Goal: Transaction & Acquisition: Purchase product/service

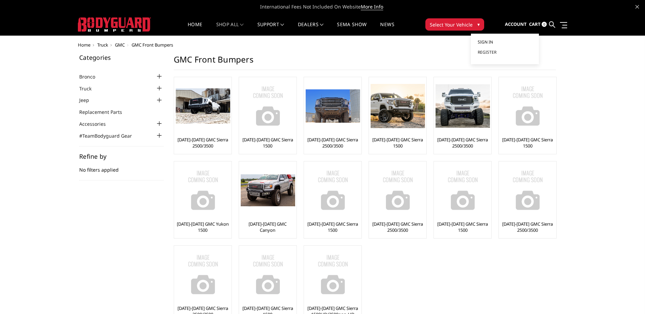
click at [486, 40] on span "Sign in" at bounding box center [485, 42] width 15 height 6
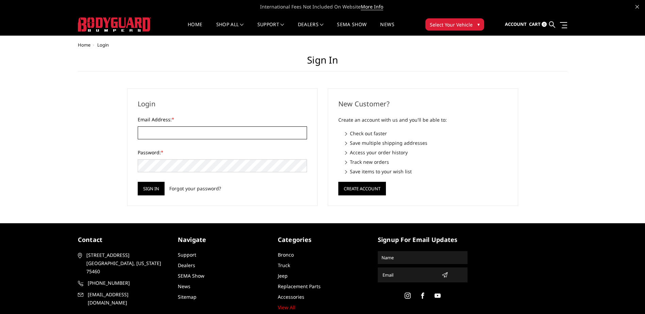
click at [152, 132] on input "Email Address: *" at bounding box center [222, 132] width 169 height 13
type input "[EMAIL_ADDRESS][DOMAIN_NAME]"
click at [138, 182] on input "Sign in" at bounding box center [151, 189] width 27 height 14
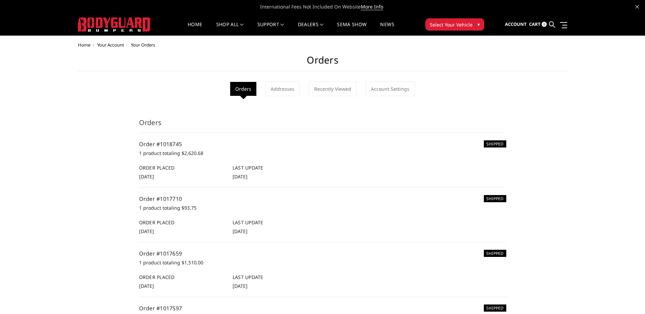
click at [456, 25] on span "Select Your Vehicle" at bounding box center [451, 24] width 43 height 7
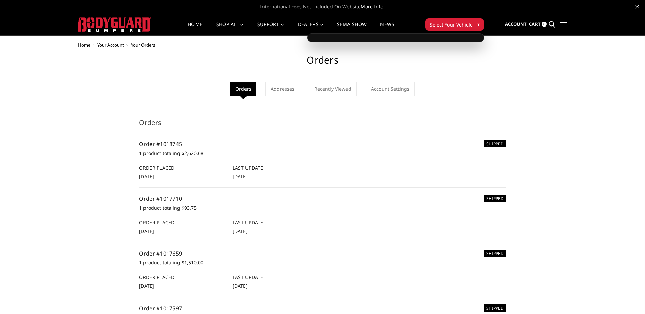
click at [441, 23] on span "Select Your Vehicle" at bounding box center [451, 24] width 43 height 7
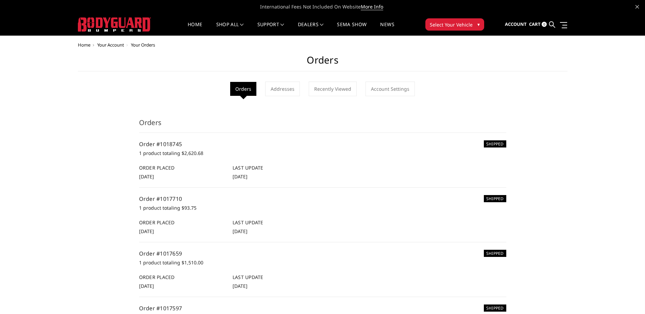
click at [441, 23] on span "Select Your Vehicle" at bounding box center [451, 24] width 43 height 7
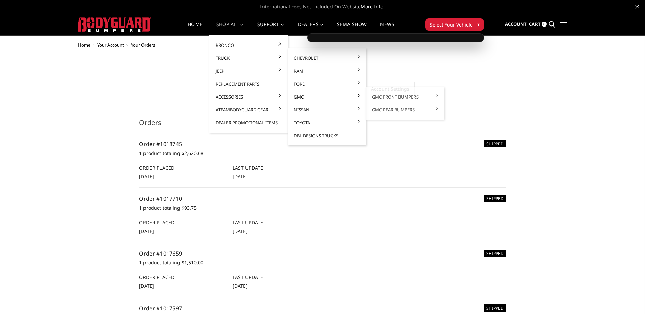
click at [298, 94] on link "GMC" at bounding box center [326, 96] width 73 height 13
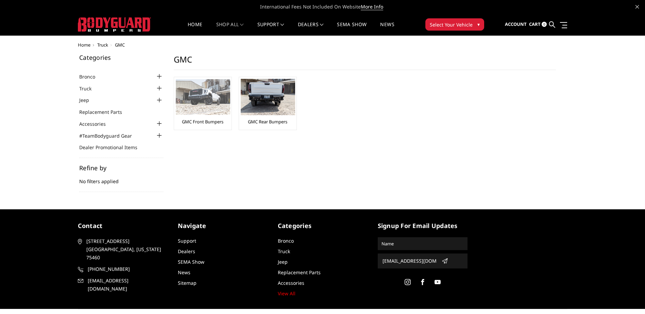
click at [209, 99] on img at bounding box center [203, 97] width 54 height 36
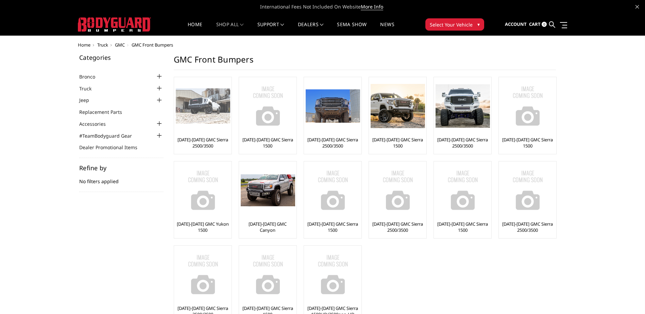
click at [198, 113] on img at bounding box center [203, 106] width 54 height 36
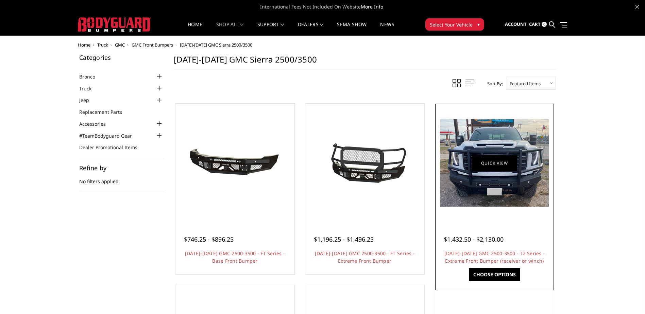
click at [484, 159] on link "Quick view" at bounding box center [495, 163] width 46 height 16
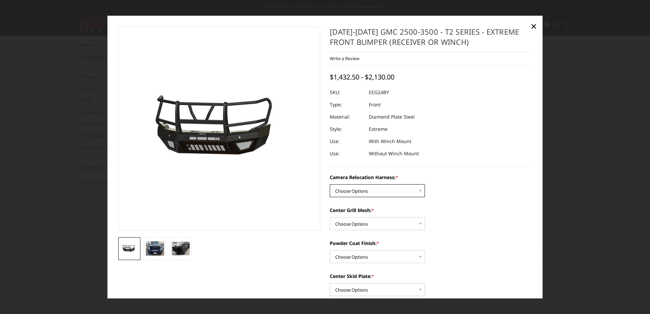
click at [363, 190] on select "Choose Options Without camera harness With camera harness" at bounding box center [377, 191] width 95 height 13
select select "3742"
click at [330, 185] on select "Choose Options Without camera harness With camera harness" at bounding box center [377, 191] width 95 height 13
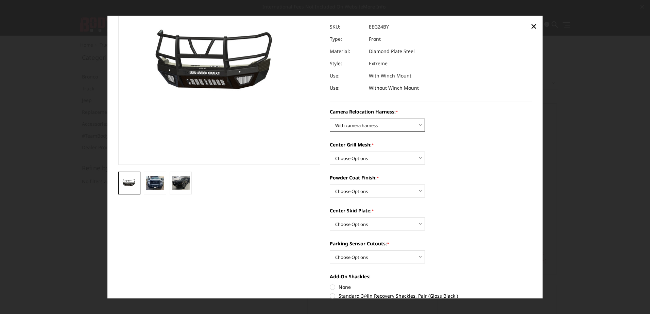
scroll to position [68, 0]
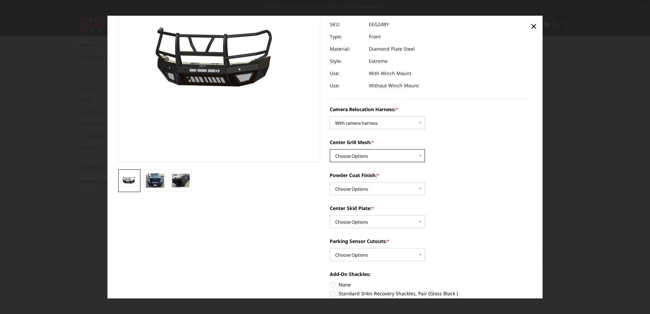
click at [356, 156] on select "Choose Options Without expanded metal With expanded metal" at bounding box center [377, 156] width 95 height 13
select select "3741"
click at [330, 150] on select "Choose Options Without expanded metal With expanded metal" at bounding box center [377, 156] width 95 height 13
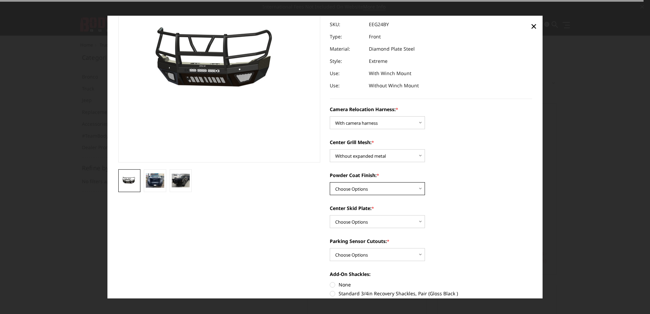
click at [346, 190] on select "Choose Options Textured Black Powder Coat Gloss Black Powder Coat Bare Metal" at bounding box center [377, 189] width 95 height 13
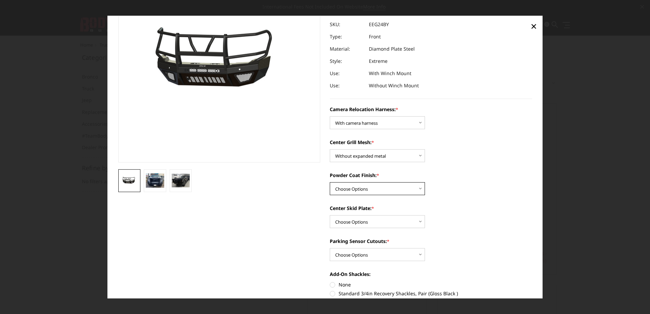
select select "3737"
click at [330, 183] on select "Choose Options Textured Black Powder Coat Gloss Black Powder Coat Bare Metal" at bounding box center [377, 189] width 95 height 13
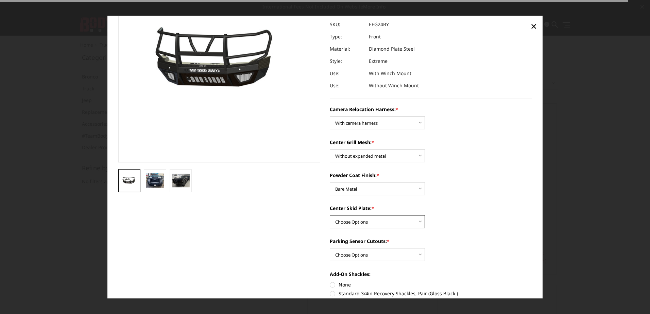
click at [345, 219] on select "Choose Options Winch Mount Skid Plate Standard Skid Plate (included) 2" Receive…" at bounding box center [377, 222] width 95 height 13
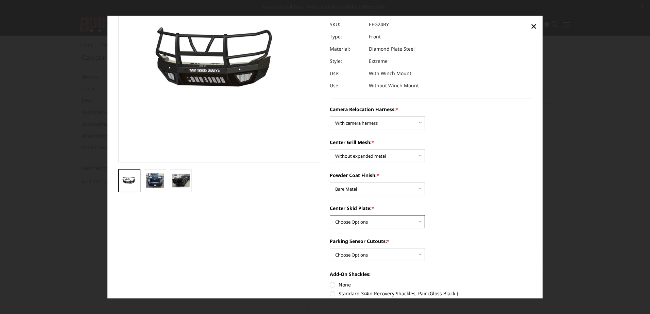
select select "3735"
click at [330, 216] on select "Choose Options Winch Mount Skid Plate Standard Skid Plate (included) 2" Receive…" at bounding box center [377, 222] width 95 height 13
click at [348, 254] on select "Choose Options Yes - With Parking Sensor Cutouts" at bounding box center [377, 255] width 95 height 13
select select "3733"
click at [330, 249] on select "Choose Options Yes - With Parking Sensor Cutouts" at bounding box center [377, 255] width 95 height 13
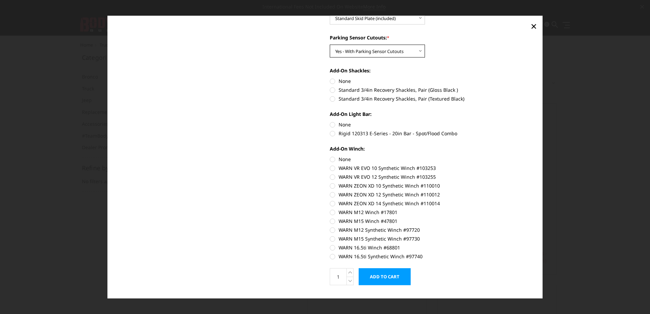
scroll to position [272, 0]
click at [384, 277] on input "Add to Cart" at bounding box center [385, 276] width 52 height 17
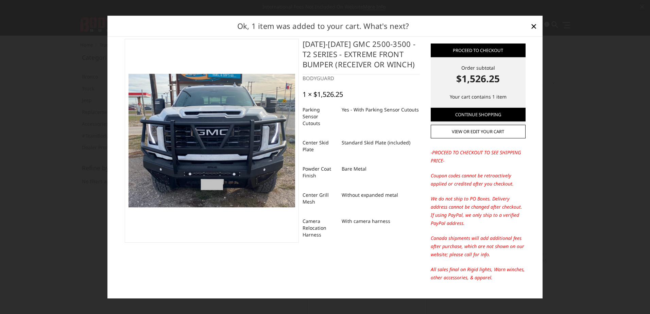
scroll to position [0, 0]
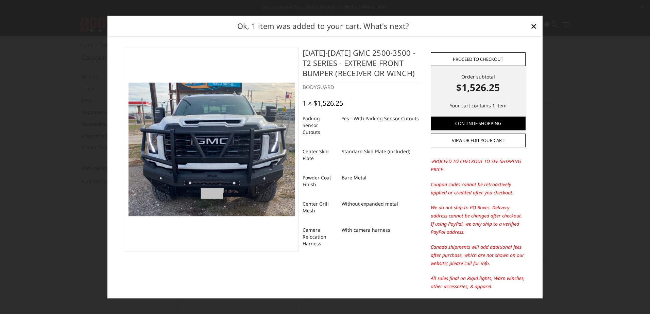
click at [468, 56] on link "Proceed to checkout" at bounding box center [478, 59] width 95 height 14
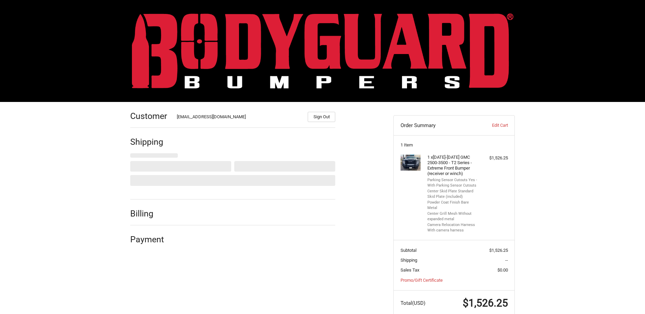
scroll to position [10, 0]
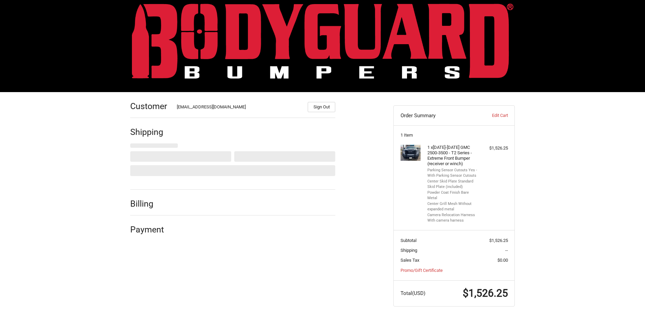
click at [542, 209] on div "Customer tophattexas@gmail.com Sign Out Shipping Shipping Address Jeff Hatfield…" at bounding box center [322, 206] width 645 height 228
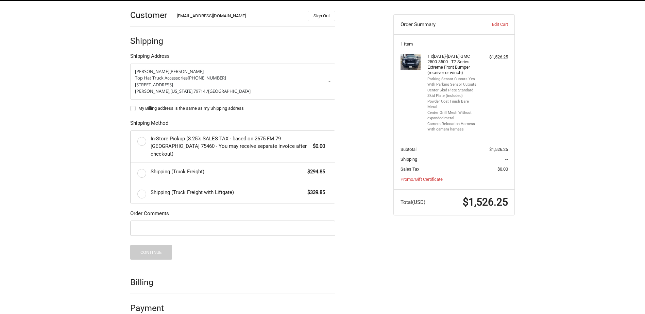
scroll to position [106, 0]
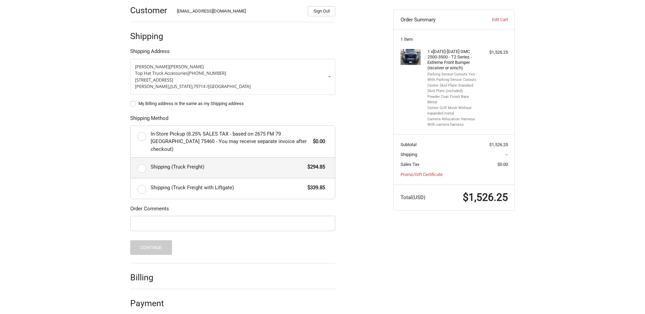
click at [140, 158] on label "Shipping (Truck Freight) $294.85" at bounding box center [233, 168] width 204 height 20
click at [131, 158] on input "Shipping (Truck Freight) $294.85" at bounding box center [131, 158] width 0 height 0
radio input "true"
